Goal: Book appointment/travel/reservation

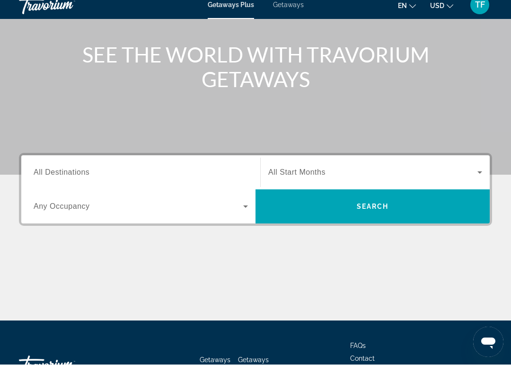
scroll to position [101, 0]
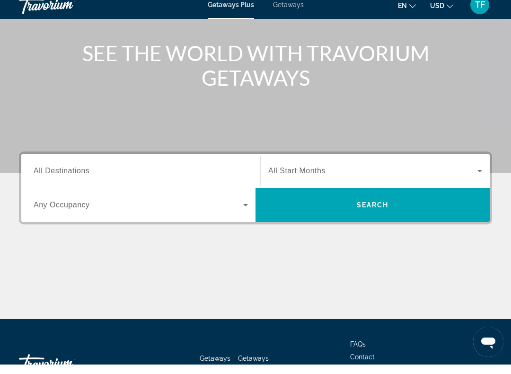
click at [96, 175] on input "Destination All Destinations" at bounding box center [141, 180] width 214 height 11
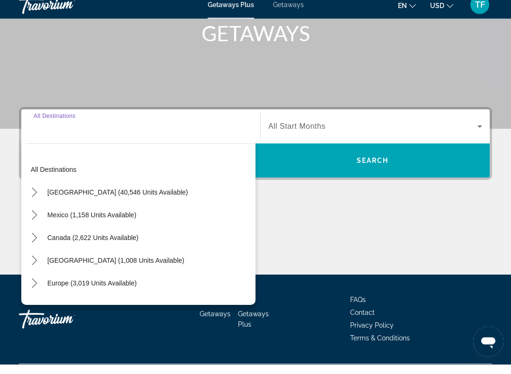
scroll to position [171, 0]
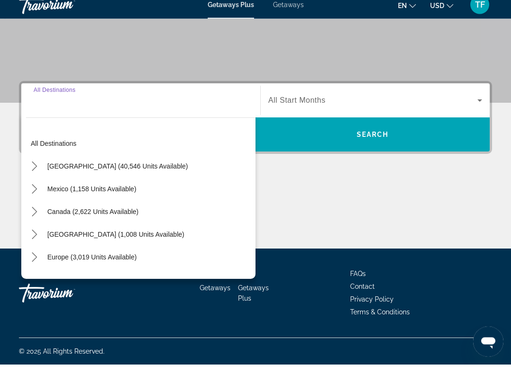
click at [33, 171] on icon "Toggle United States (40,546 units available) submenu" at bounding box center [34, 175] width 9 height 9
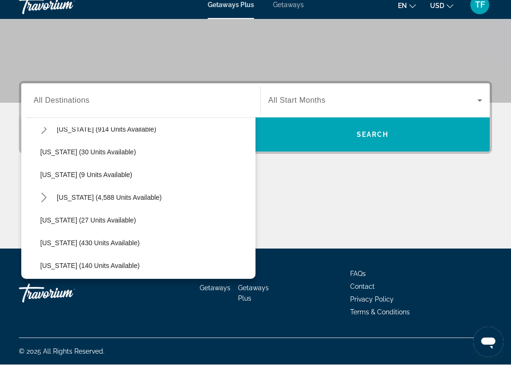
scroll to position [129, 0]
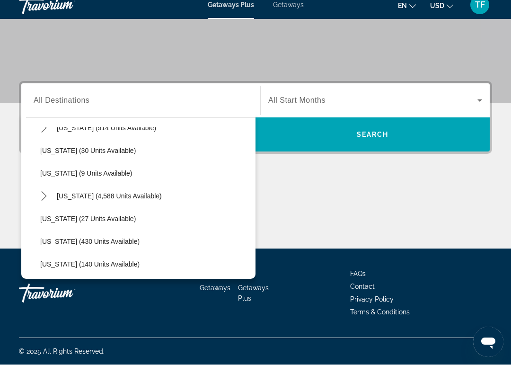
click at [43, 201] on icon "Toggle Florida (4,588 units available) submenu" at bounding box center [43, 205] width 9 height 9
click at [117, 224] on span "Orlando & Disney Area (6,646 units available)" at bounding box center [118, 228] width 137 height 8
type input "**********"
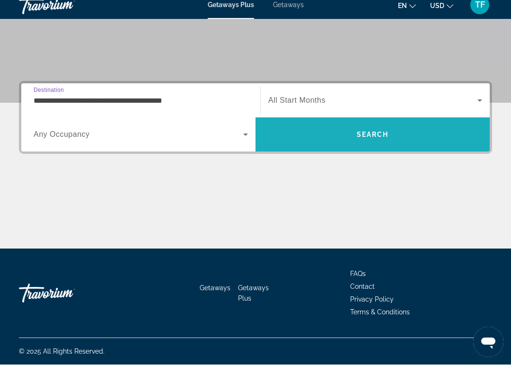
click at [369, 140] on span "Search" at bounding box center [373, 144] width 32 height 8
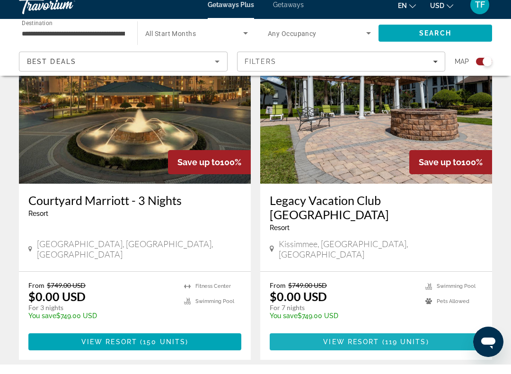
scroll to position [1091, 0]
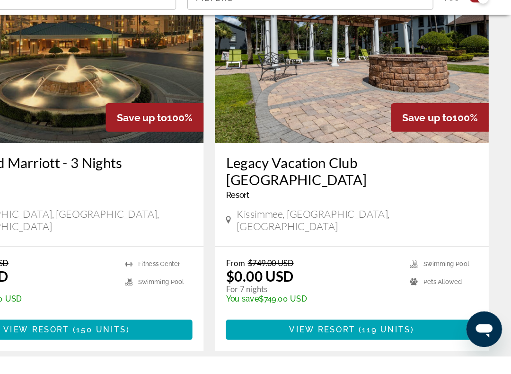
click at [379, 348] on span "( 119 units )" at bounding box center [404, 352] width 50 height 8
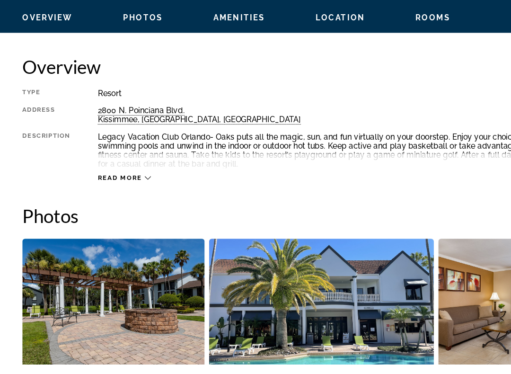
click at [369, 77] on span "Rooms" at bounding box center [367, 81] width 30 height 8
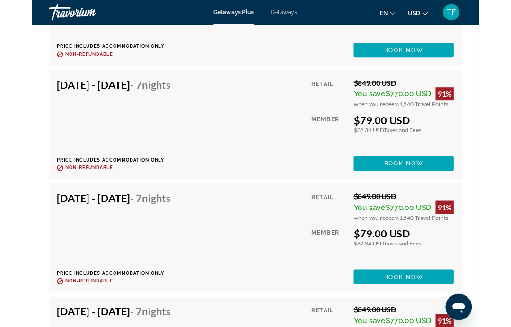
scroll to position [7315, 0]
